Goal: Communication & Community: Answer question/provide support

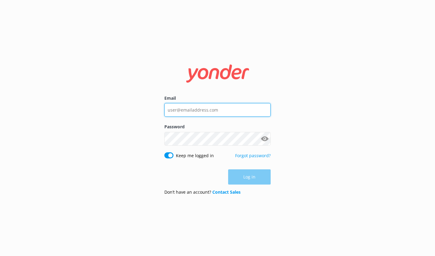
type input "[EMAIL_ADDRESS][DOMAIN_NAME]"
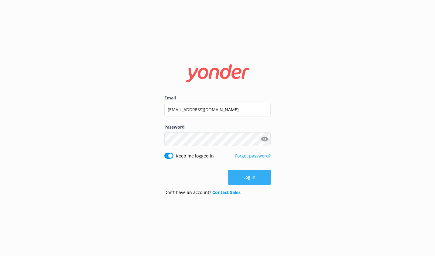
click at [250, 176] on div "Log in" at bounding box center [217, 176] width 106 height 15
click at [250, 176] on button "Log in" at bounding box center [249, 176] width 43 height 15
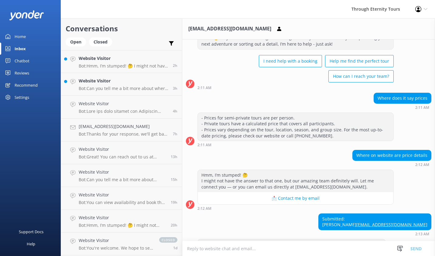
scroll to position [58, 0]
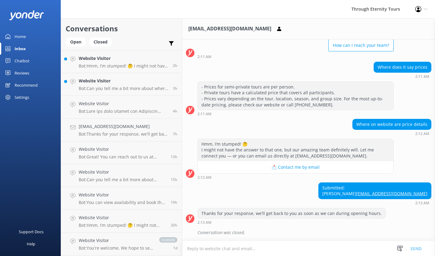
click at [279, 248] on textarea at bounding box center [308, 248] width 253 height 15
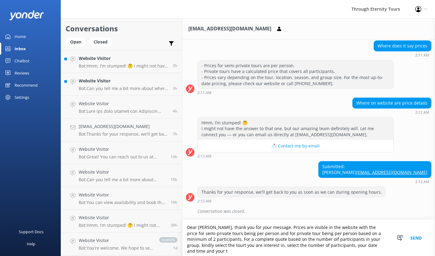
scroll to position [79, 0]
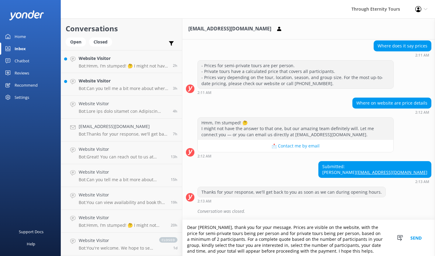
click at [326, 251] on textarea "Dear [PERSON_NAME], thank you for your message. Prices are visible on the websi…" at bounding box center [308, 238] width 253 height 36
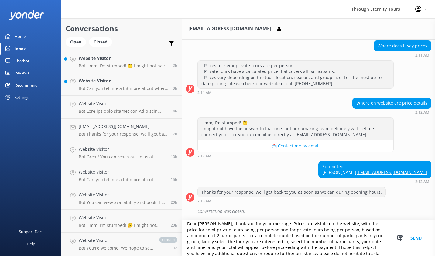
scroll to position [9, 0]
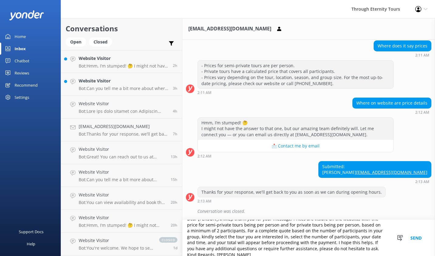
click at [326, 236] on textarea "Dear [PERSON_NAME], thank you for your message. Prices are visible on the websi…" at bounding box center [308, 238] width 253 height 36
type textarea "Dear [PERSON_NAME], thank you for your message. Prices are visible on the websi…"
click at [417, 237] on button "Send" at bounding box center [416, 238] width 23 height 36
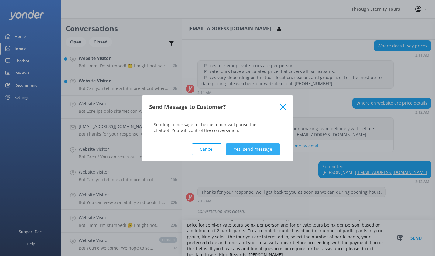
click at [255, 151] on button "Yes, send message" at bounding box center [253, 149] width 54 height 12
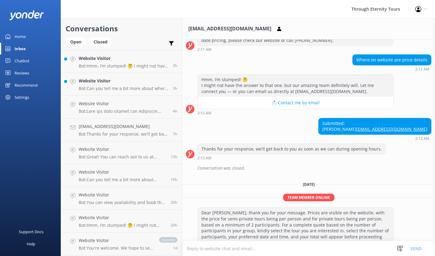
scroll to position [144, 0]
